Goal: Find contact information: Find contact information

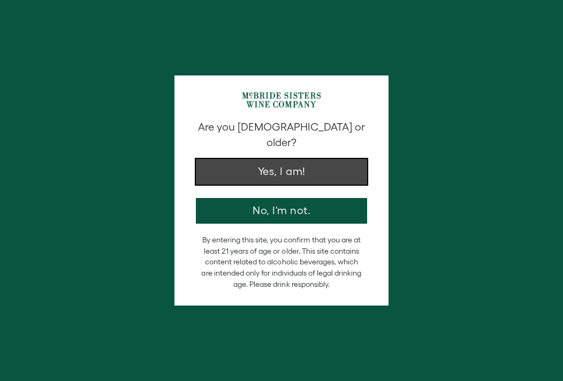
click at [230, 159] on button "Yes, I am!" at bounding box center [281, 172] width 171 height 26
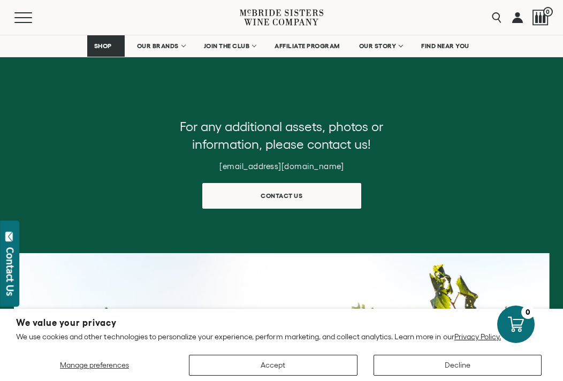
scroll to position [535, 0]
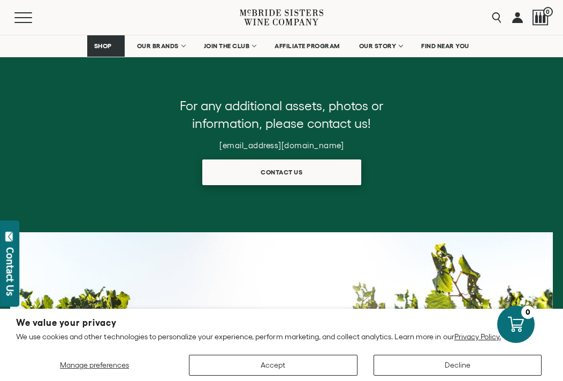
click at [219, 173] on link "Contact us" at bounding box center [281, 173] width 159 height 26
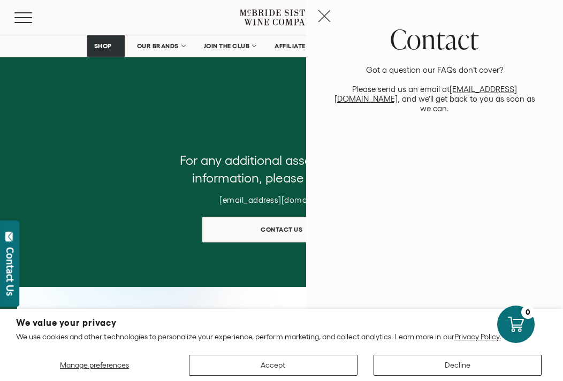
scroll to position [478, 0]
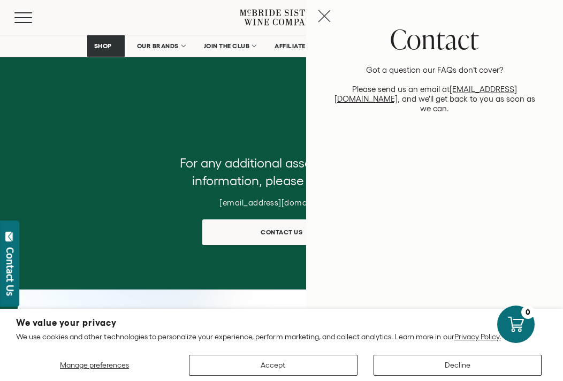
click at [323, 17] on line "Close contact panel" at bounding box center [324, 16] width 11 height 11
